Goal: Transaction & Acquisition: Obtain resource

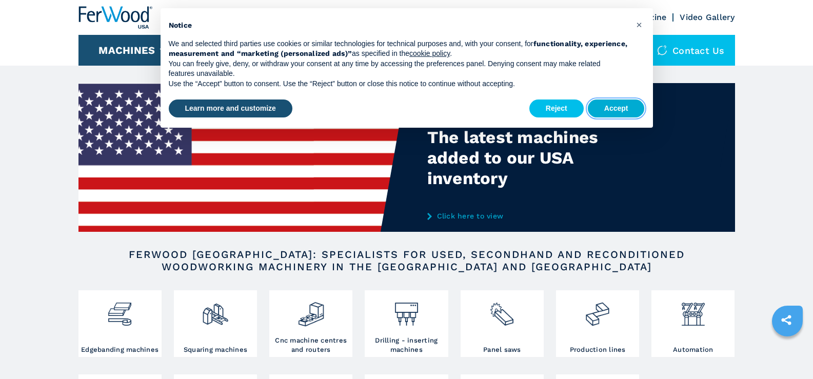
click at [612, 111] on button "Accept" at bounding box center [616, 109] width 57 height 18
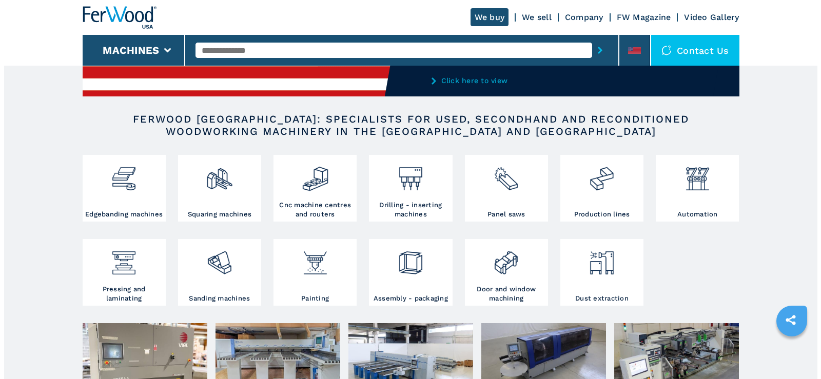
scroll to position [154, 0]
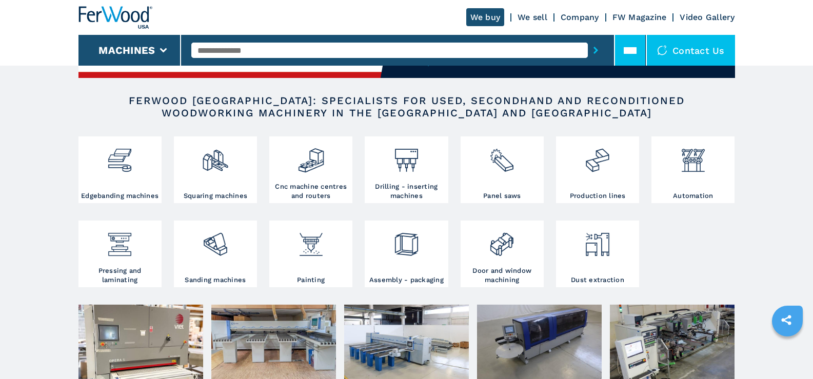
click at [636, 50] on icon at bounding box center [630, 50] width 13 height 7
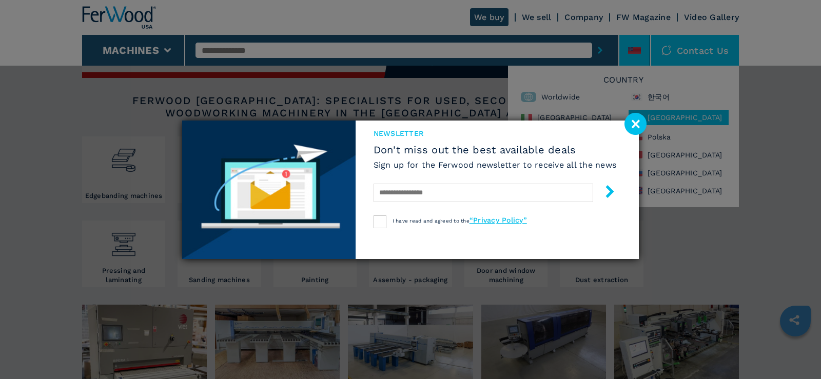
click at [635, 123] on image at bounding box center [635, 124] width 22 height 22
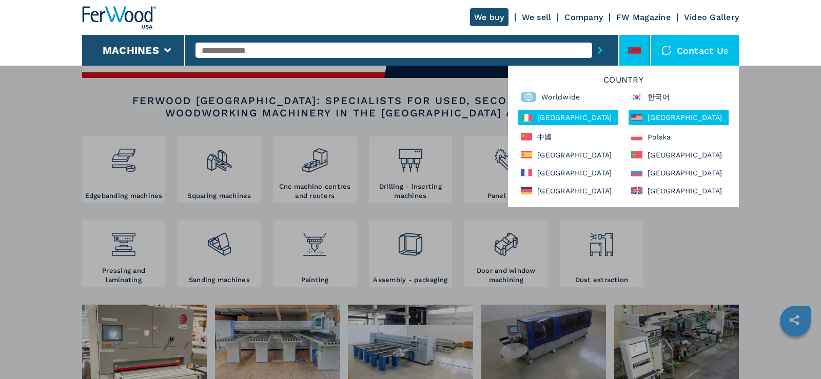
click at [549, 116] on div "[GEOGRAPHIC_DATA]" at bounding box center [568, 117] width 100 height 15
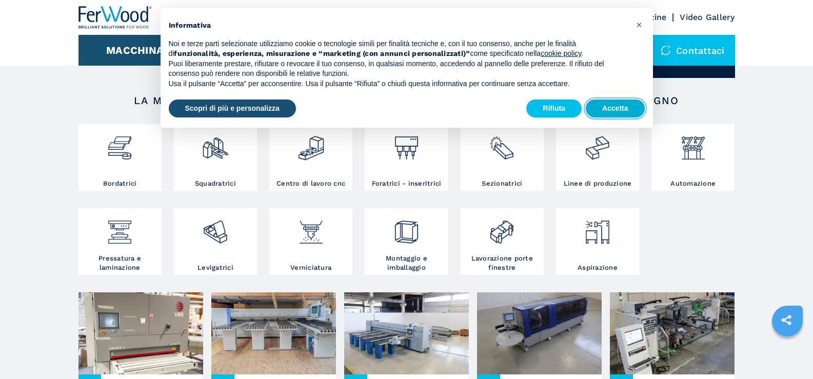
click at [622, 109] on button "Accetta" at bounding box center [615, 109] width 59 height 18
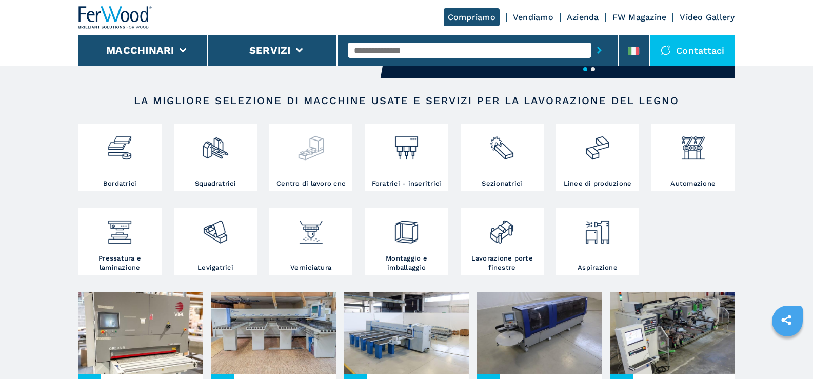
click at [306, 160] on img at bounding box center [311, 144] width 27 height 35
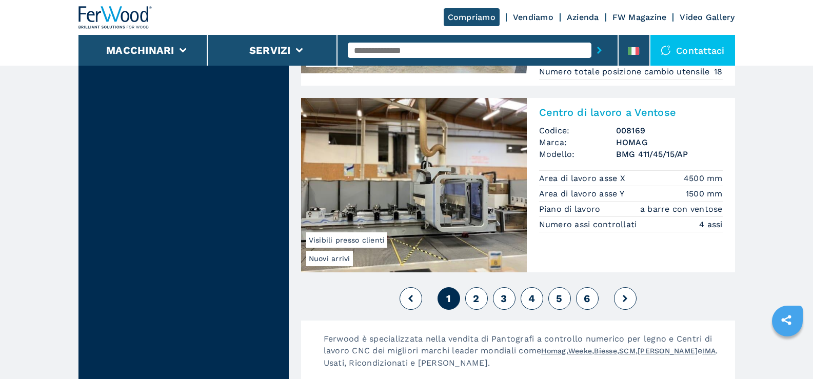
scroll to position [2513, 0]
click at [474, 299] on span "2" at bounding box center [476, 298] width 6 height 12
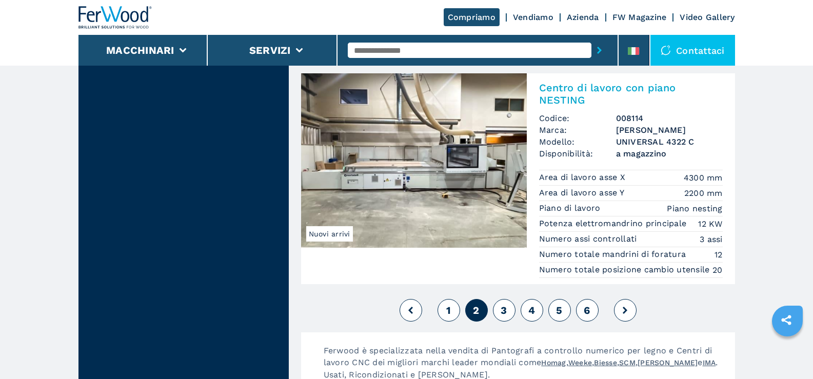
scroll to position [2513, 0]
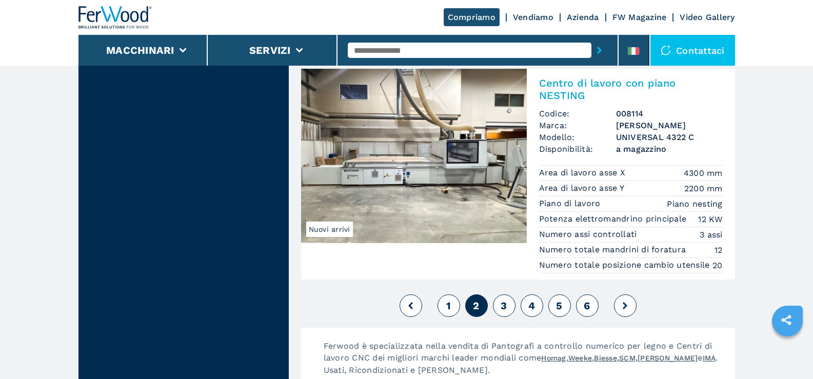
click at [510, 317] on button "3" at bounding box center [504, 305] width 23 height 23
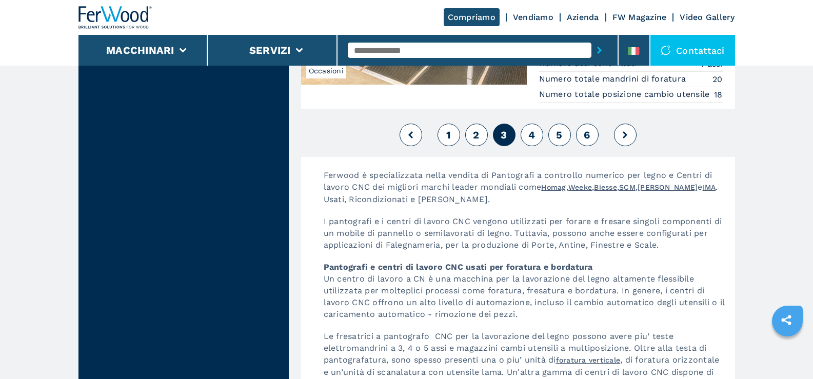
scroll to position [2616, 0]
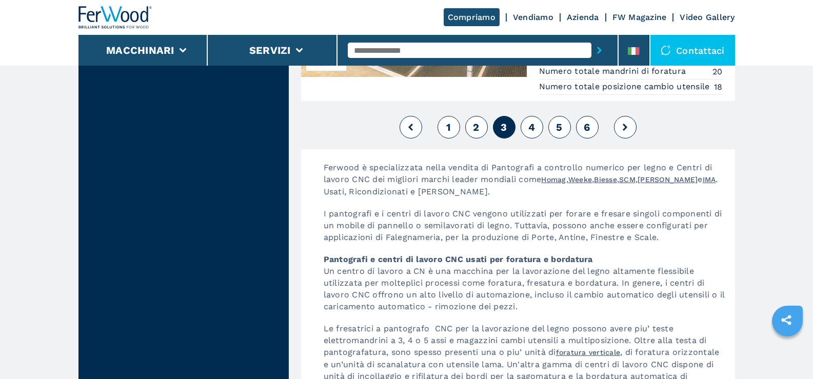
click at [527, 138] on button "4" at bounding box center [532, 127] width 23 height 23
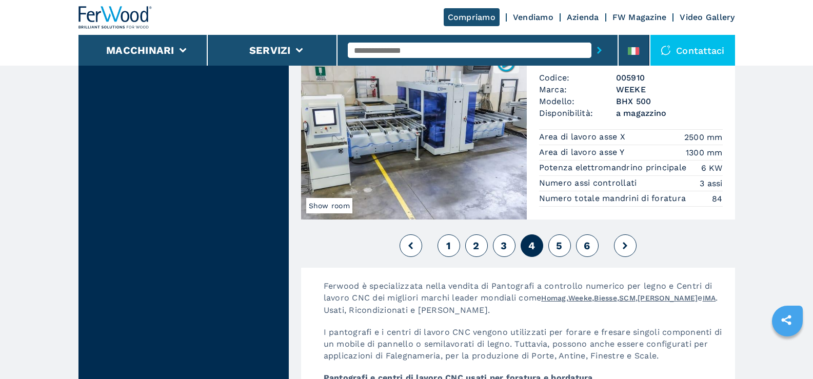
scroll to position [2565, 0]
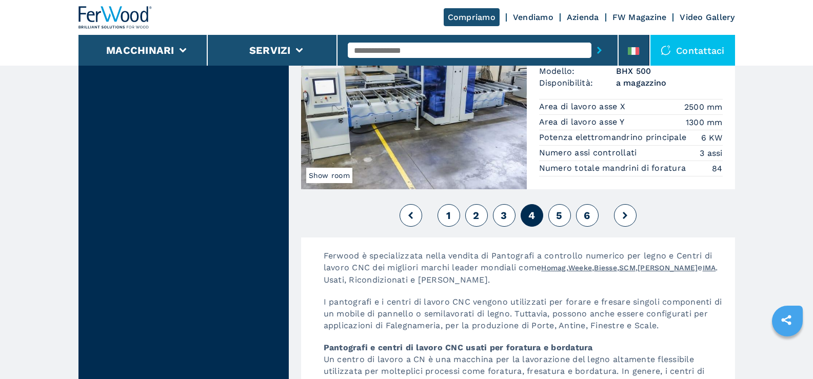
click at [559, 222] on span "5" at bounding box center [559, 215] width 6 height 12
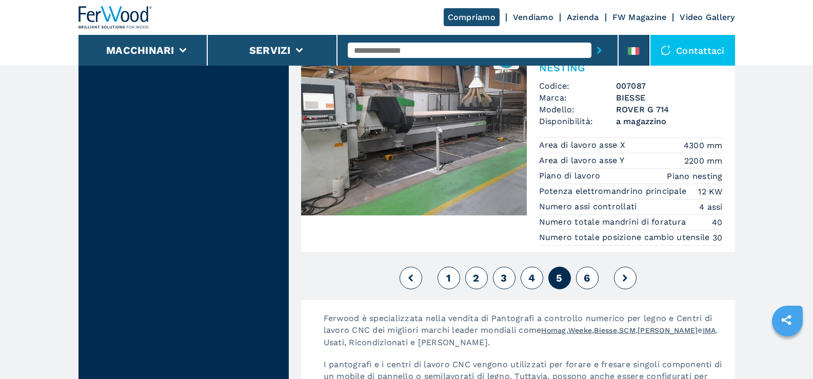
scroll to position [2513, 0]
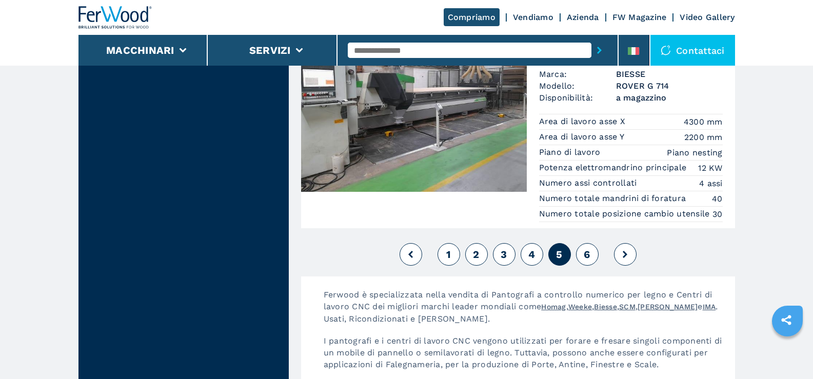
click at [582, 266] on button "6" at bounding box center [587, 254] width 23 height 23
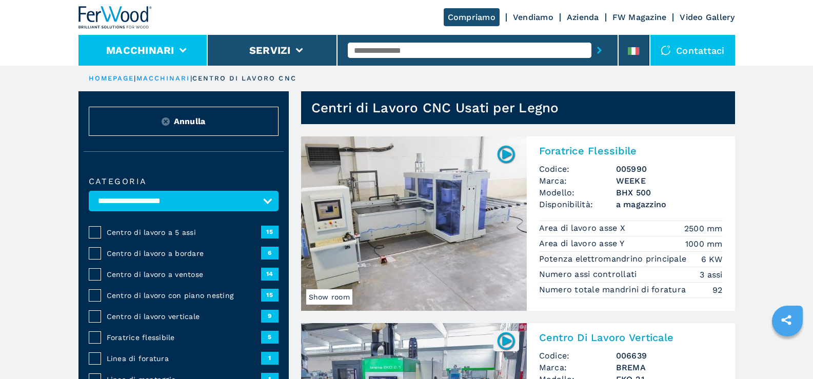
click at [140, 54] on button "Macchinari" at bounding box center [140, 50] width 68 height 12
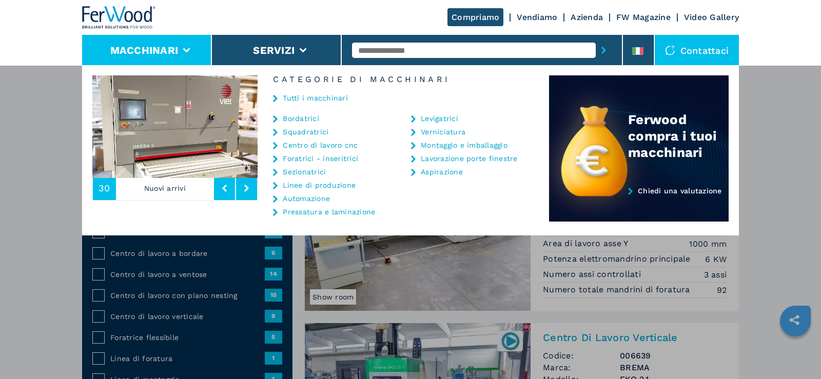
click at [311, 173] on link "Sezionatrici" at bounding box center [304, 171] width 43 height 7
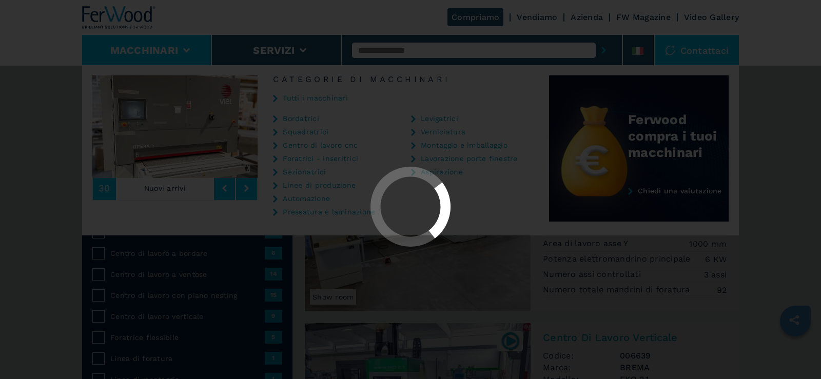
select select "**********"
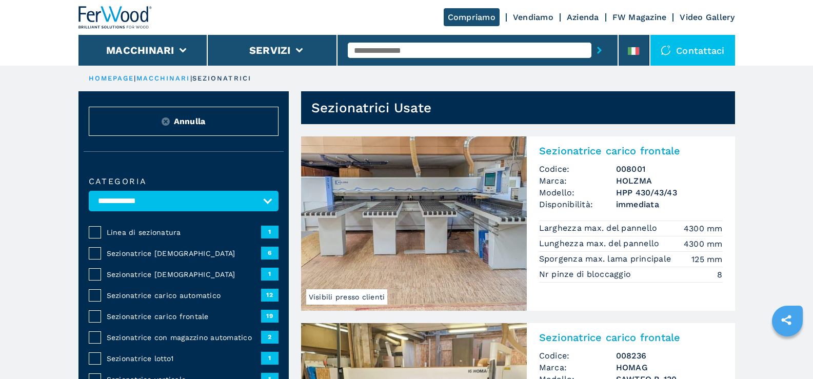
scroll to position [51, 0]
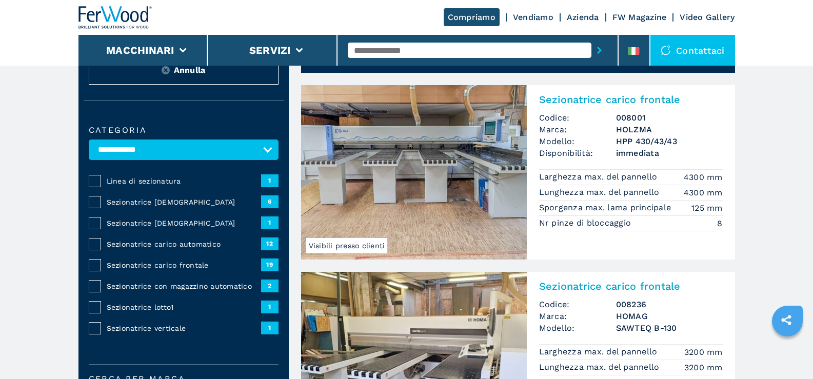
click at [136, 329] on span "Sezionatrice verticale" at bounding box center [184, 328] width 154 height 10
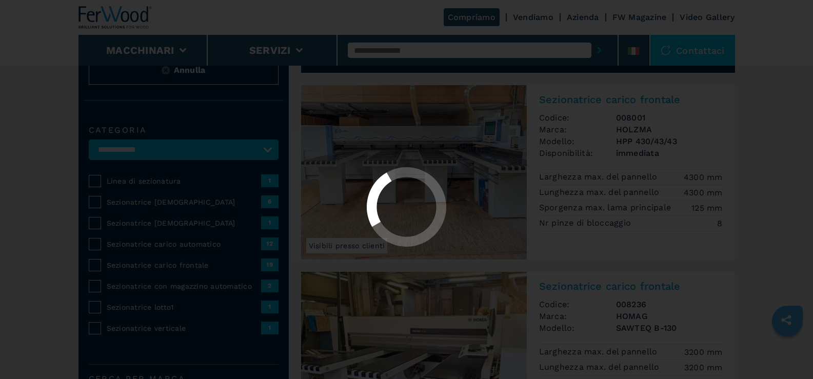
select select "**********"
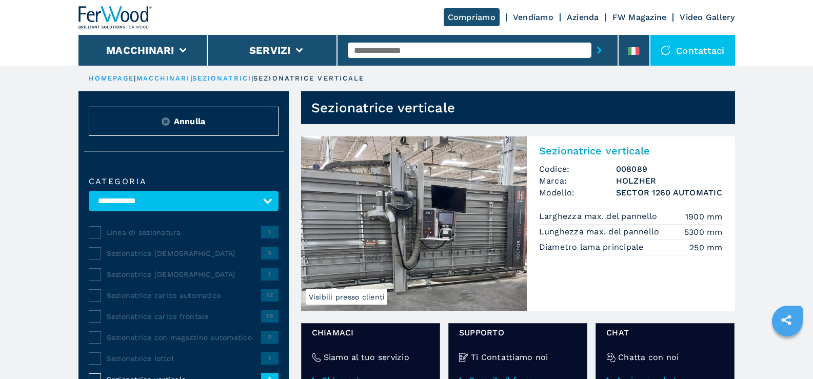
click at [425, 209] on img at bounding box center [414, 223] width 226 height 174
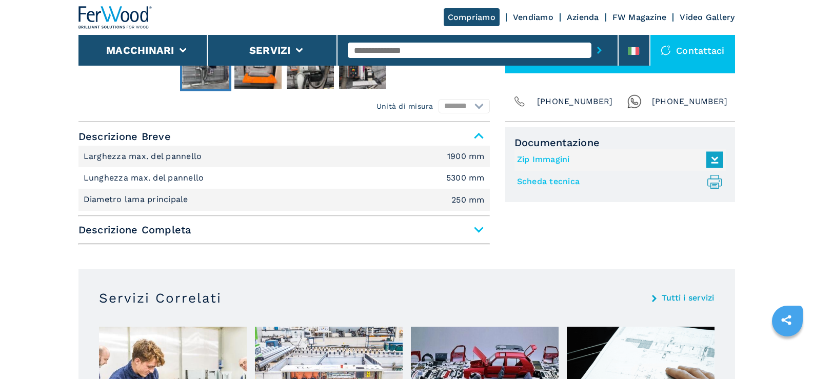
scroll to position [410, 0]
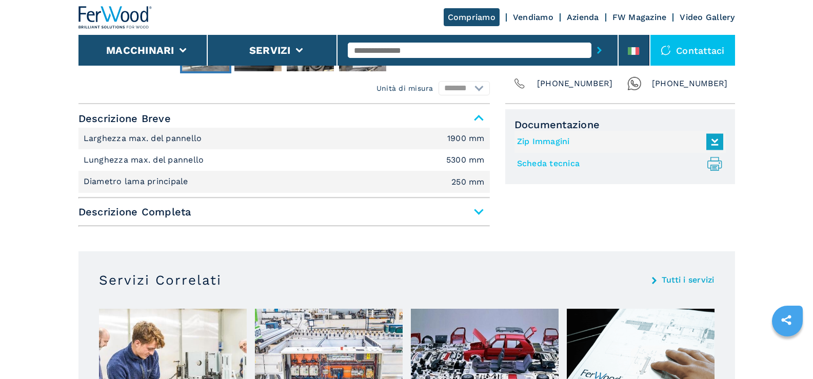
click at [479, 210] on span "Descrizione Completa" at bounding box center [283, 212] width 411 height 18
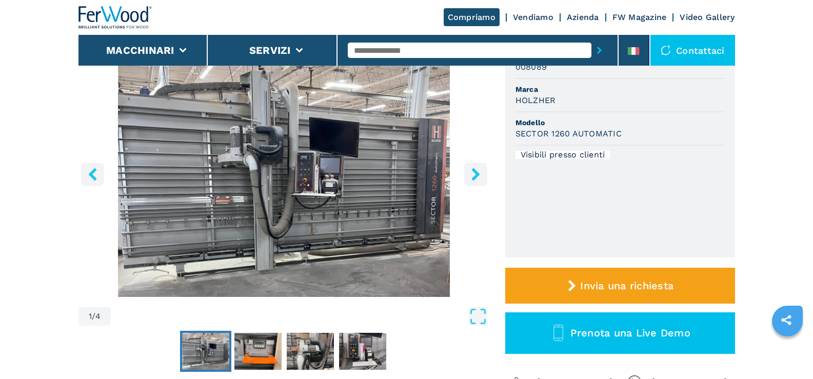
scroll to position [103, 0]
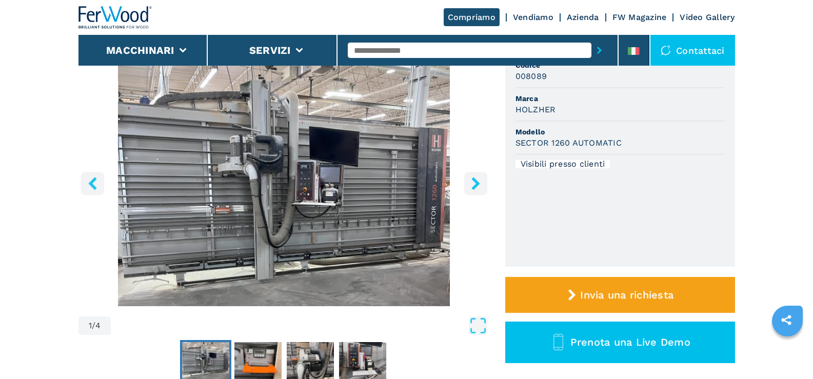
click at [478, 180] on icon "right-button" at bounding box center [475, 183] width 13 height 13
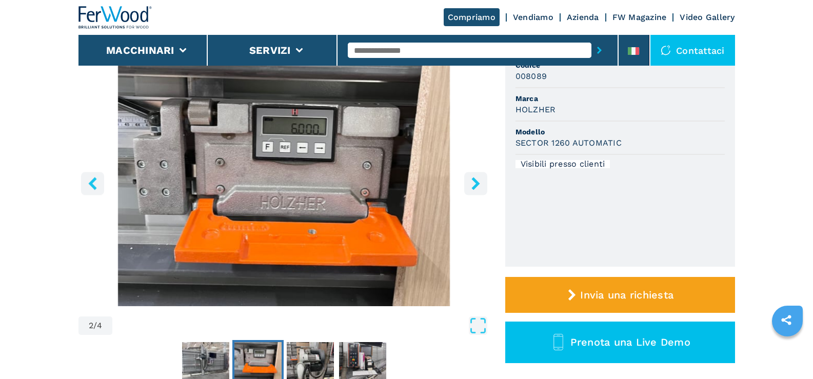
click at [478, 180] on icon "right-button" at bounding box center [475, 183] width 13 height 13
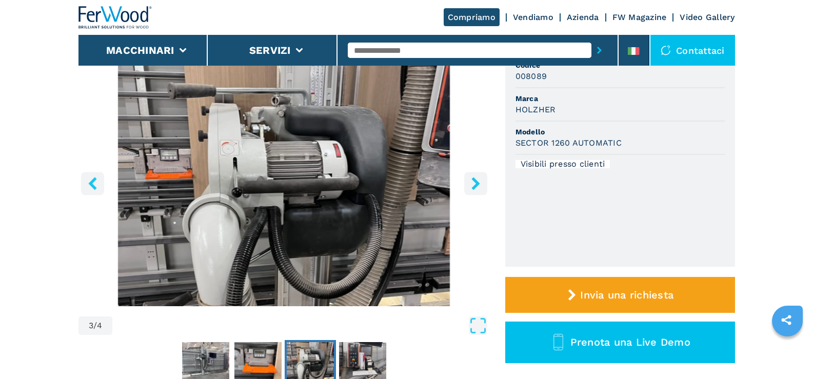
click at [477, 180] on icon "right-button" at bounding box center [475, 183] width 13 height 13
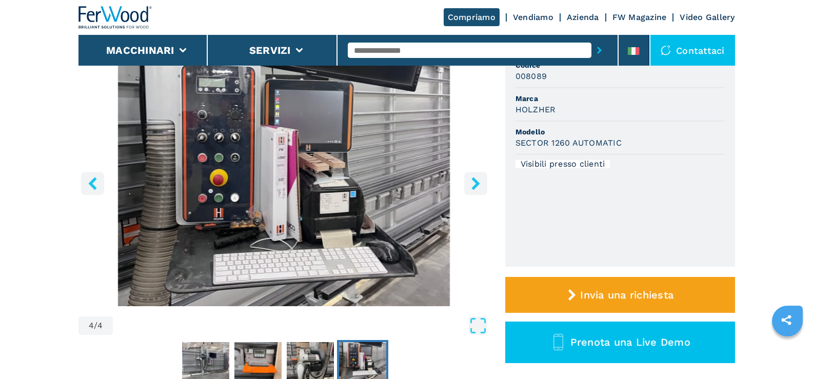
click at [477, 180] on icon "right-button" at bounding box center [475, 183] width 13 height 13
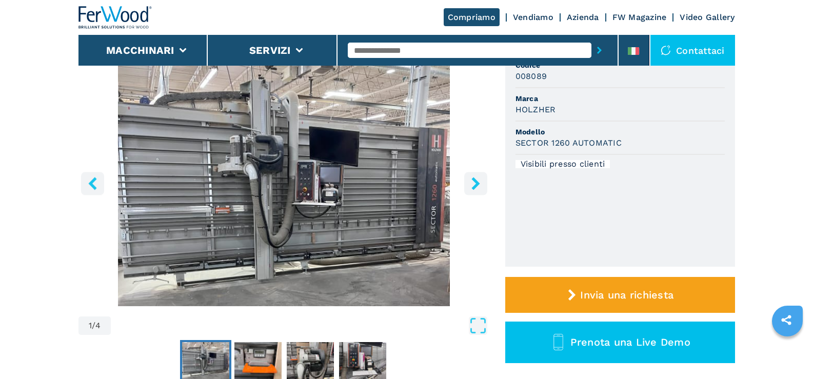
click at [477, 180] on icon "right-button" at bounding box center [475, 183] width 13 height 13
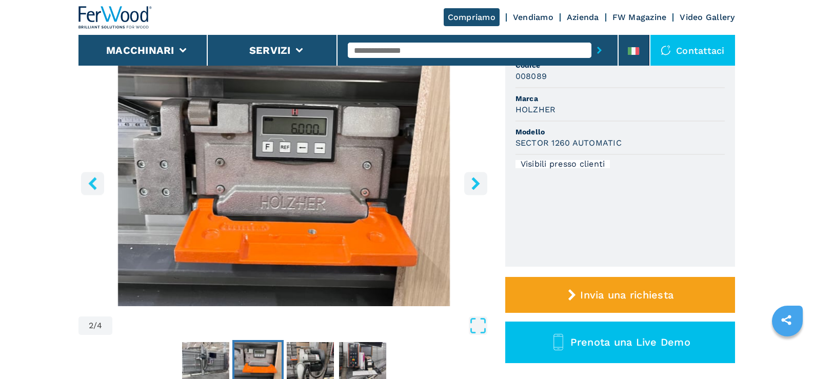
click at [477, 180] on icon "right-button" at bounding box center [475, 183] width 13 height 13
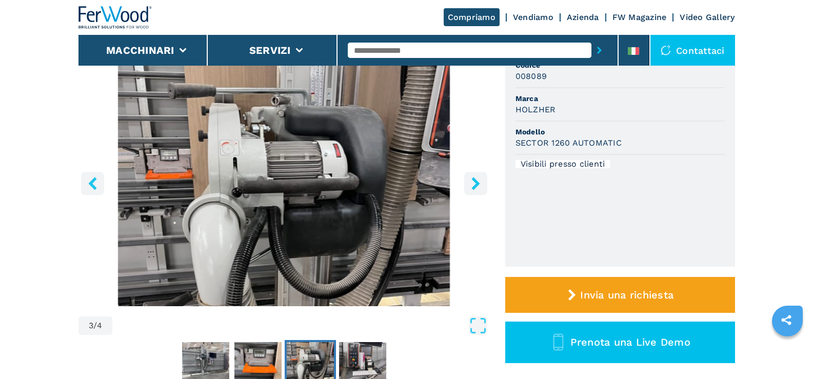
click at [477, 180] on icon "right-button" at bounding box center [475, 183] width 13 height 13
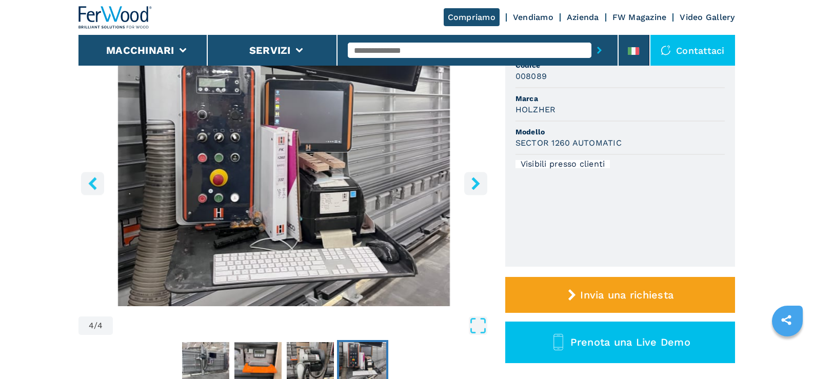
click at [477, 180] on icon "right-button" at bounding box center [475, 183] width 13 height 13
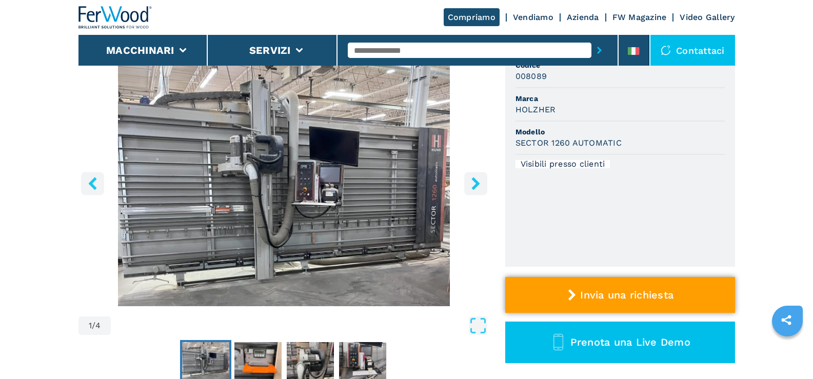
click at [626, 295] on span "Invia una richiesta" at bounding box center [626, 295] width 93 height 12
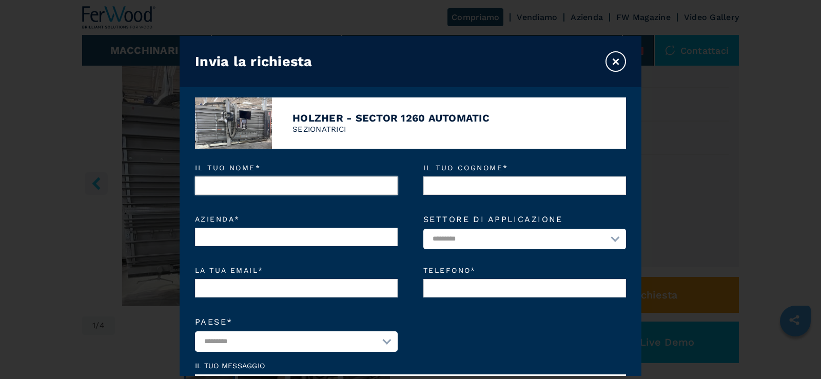
click at [353, 182] on input "Il tuo nome *" at bounding box center [296, 185] width 203 height 18
type input "******"
type input "*****"
type input "**********"
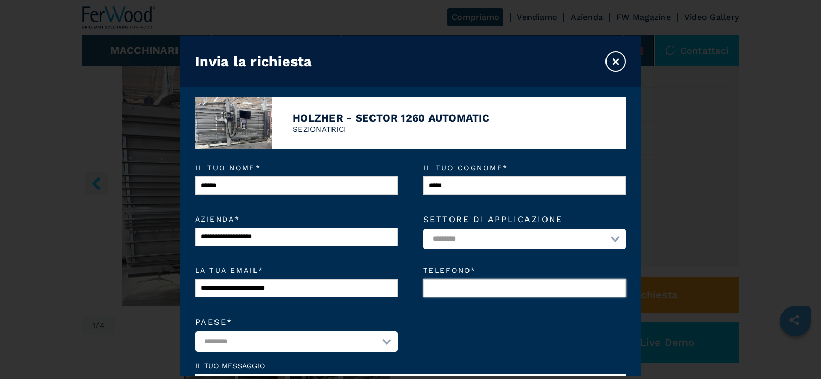
type input "*********"
select select "**"
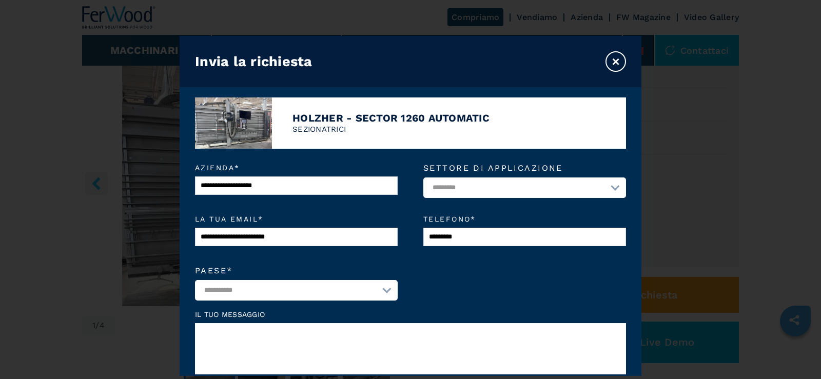
click at [610, 190] on select "**********" at bounding box center [524, 187] width 203 height 21
select select "*********"
click at [423, 178] on select "**********" at bounding box center [524, 187] width 203 height 21
click at [284, 334] on textarea at bounding box center [410, 348] width 431 height 51
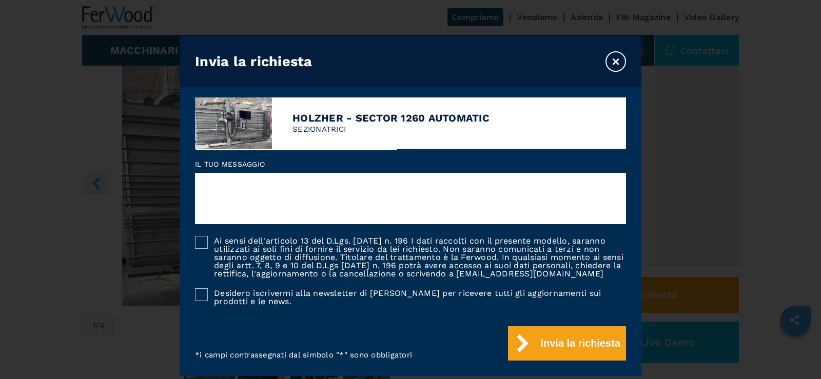
scroll to position [211, 0]
click at [199, 236] on div at bounding box center [201, 242] width 13 height 13
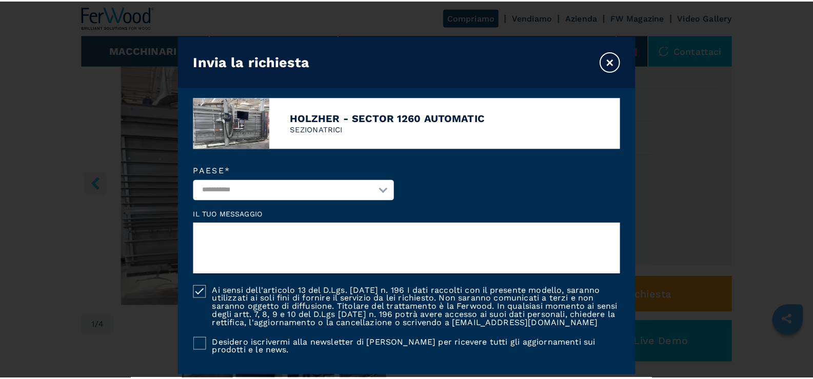
scroll to position [109, 0]
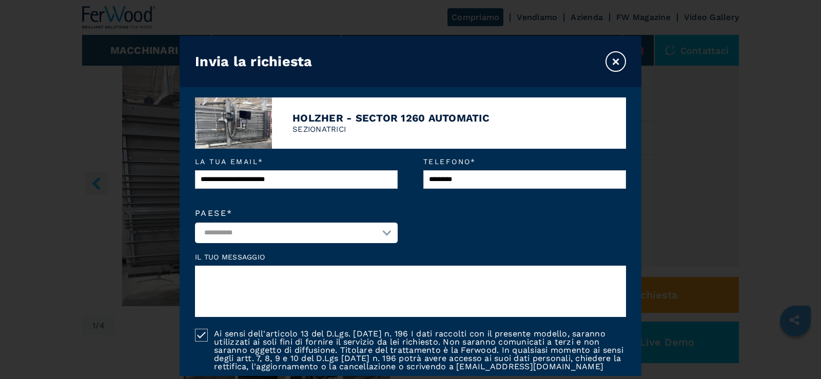
click at [232, 274] on textarea at bounding box center [410, 291] width 431 height 51
type textarea "**********"
click at [620, 61] on button "×" at bounding box center [615, 61] width 21 height 21
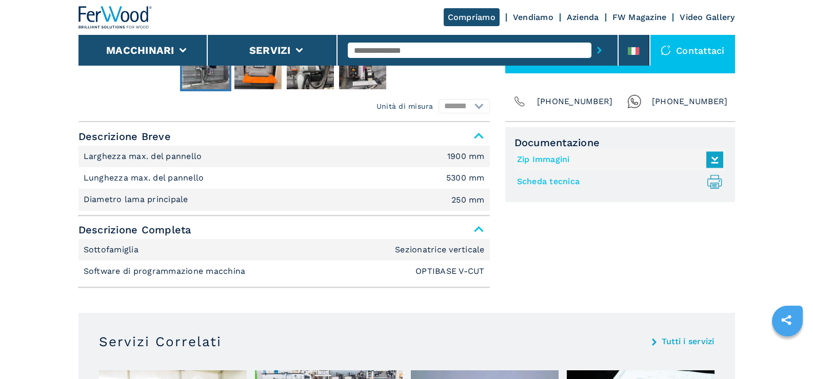
scroll to position [359, 0]
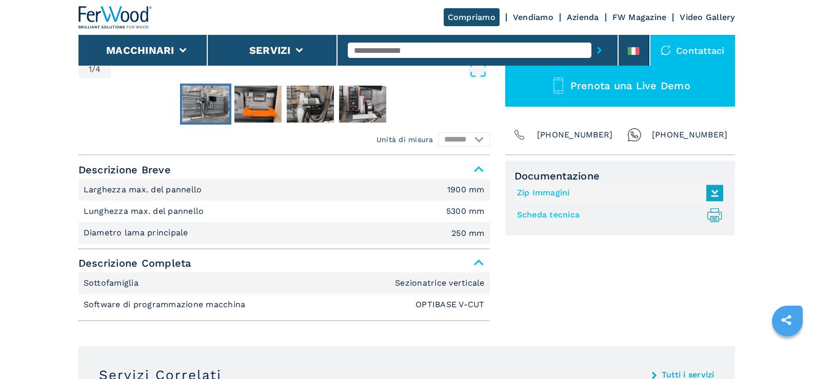
click at [477, 169] on span "Descrizione Breve" at bounding box center [283, 170] width 411 height 18
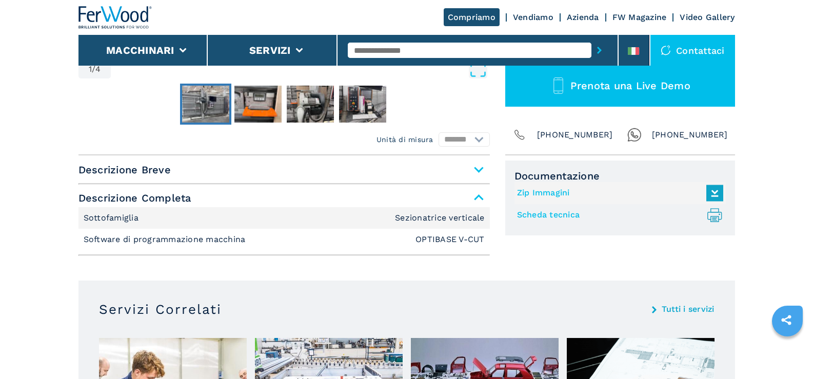
click at [477, 169] on span "Descrizione Breve" at bounding box center [283, 170] width 411 height 18
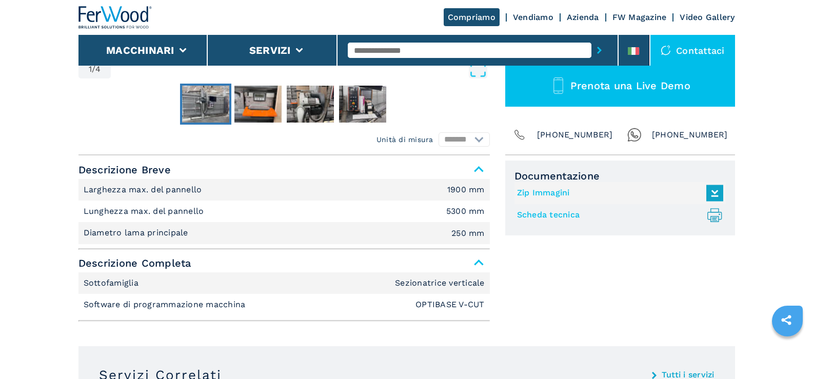
click at [554, 214] on link "Scheda tecnica .prefix__st0{stroke-linecap:round;stroke-linejoin:round}.prefix_…" at bounding box center [617, 215] width 201 height 17
click at [216, 97] on img "Go to Slide 1" at bounding box center [205, 104] width 47 height 37
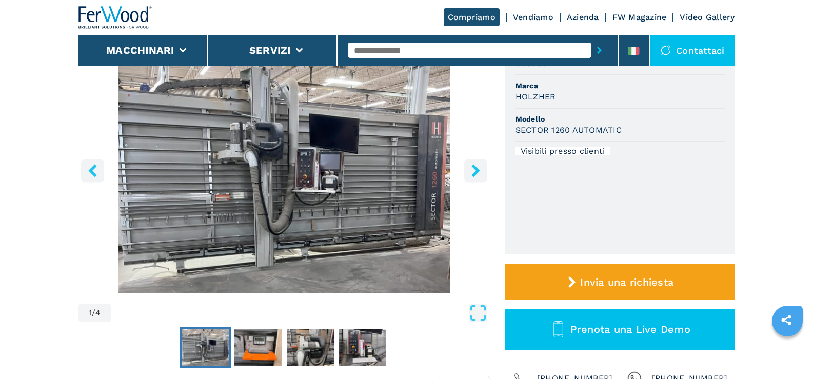
scroll to position [103, 0]
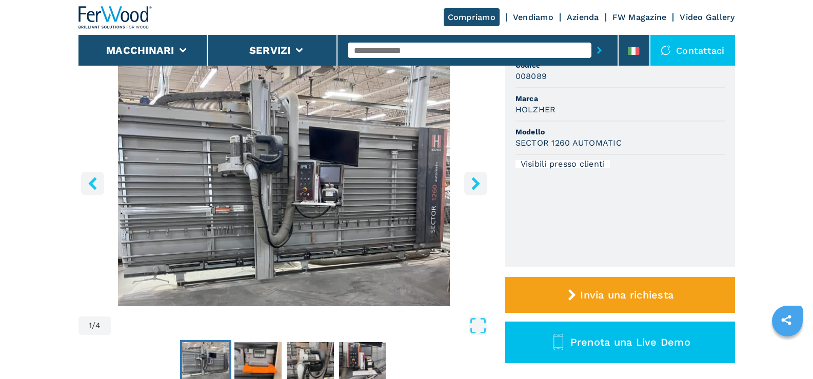
click at [474, 184] on icon "right-button" at bounding box center [475, 183] width 13 height 13
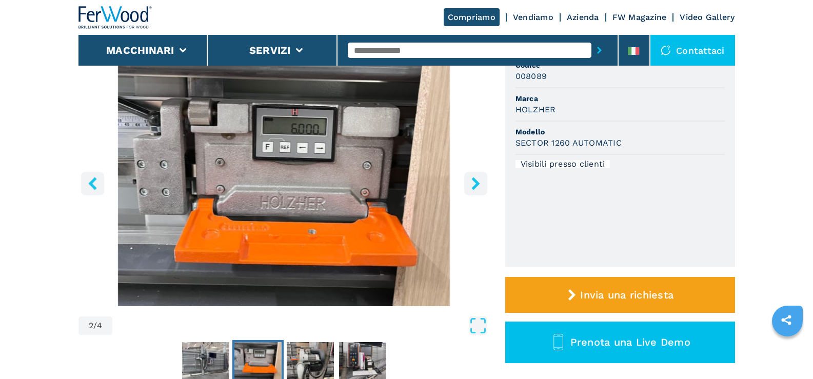
click at [474, 184] on icon "right-button" at bounding box center [475, 183] width 13 height 13
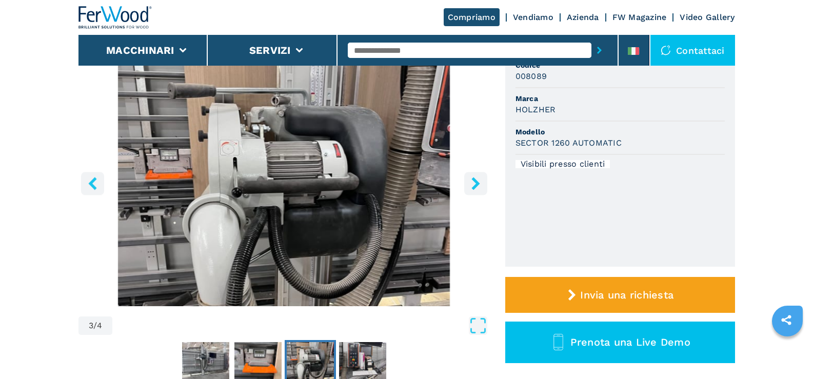
click at [474, 184] on icon "right-button" at bounding box center [475, 183] width 13 height 13
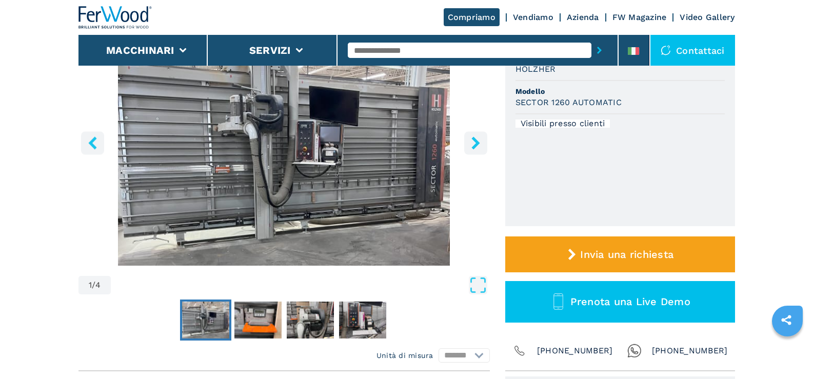
select select "**********"
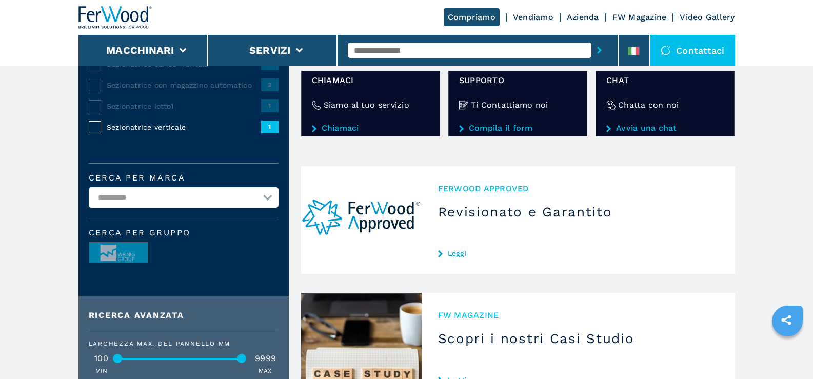
scroll to position [238, 0]
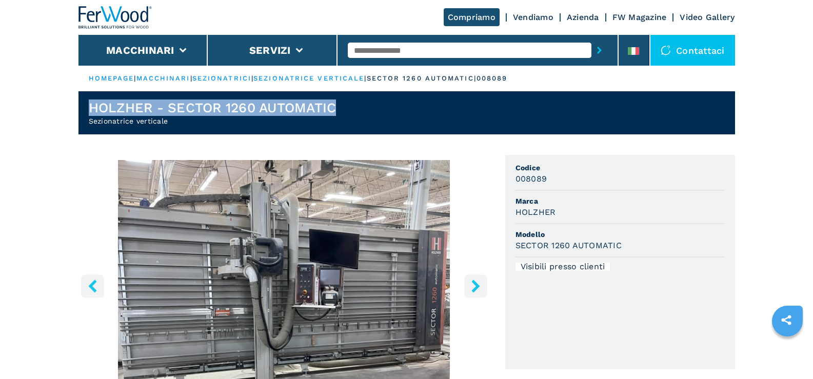
drag, startPoint x: 92, startPoint y: 104, endPoint x: 349, endPoint y: 105, distance: 257.5
click at [349, 105] on header "HOLZHER - SECTOR 1260 AUTOMATIC Sezionatrice verticale" at bounding box center [406, 112] width 657 height 43
copy h1 "HOLZHER - SECTOR 1260 AUTOMATIC"
